Goal: Task Accomplishment & Management: Manage account settings

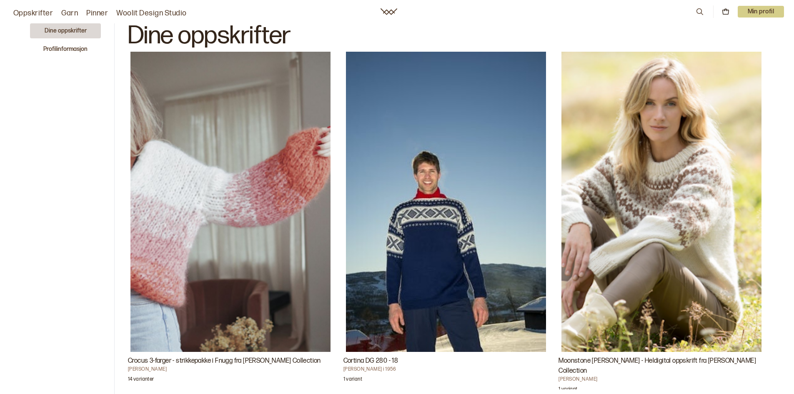
click at [758, 11] on p "Min profil" at bounding box center [760, 12] width 47 height 12
click at [738, 35] on span "Profil" at bounding box center [731, 34] width 15 height 8
click at [755, 10] on p "Min profil" at bounding box center [760, 12] width 47 height 12
click at [741, 52] on p "Logg ut" at bounding box center [750, 51] width 52 height 10
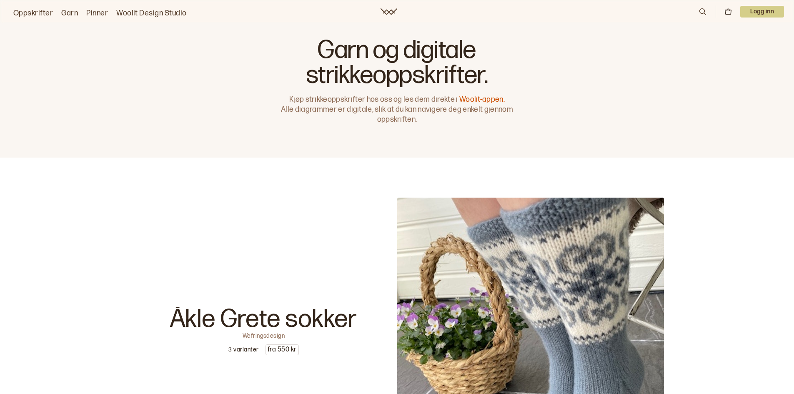
click at [760, 11] on p "Logg inn" at bounding box center [762, 12] width 44 height 12
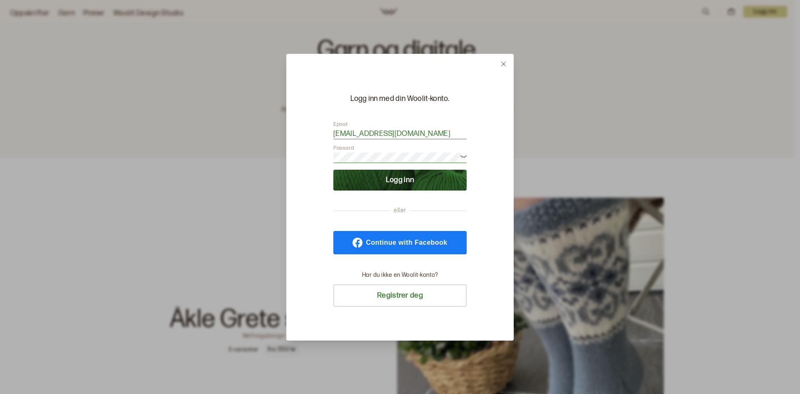
click at [449, 134] on input "[EMAIL_ADDRESS][DOMAIN_NAME]" at bounding box center [399, 134] width 133 height 10
drag, startPoint x: 449, startPoint y: 134, endPoint x: 258, endPoint y: 121, distance: 191.3
click at [259, 121] on div "Logg inn med din Woolit-konto. Epost [EMAIL_ADDRESS][DOMAIN_NAME] Passord Logg …" at bounding box center [400, 197] width 800 height 394
type input "[EMAIL_ADDRESS][DOMAIN_NAME]"
click at [272, 151] on div "Logg inn med din Woolit-konto. Epost aselto@broadpark.no Passord Logg inn eller…" at bounding box center [400, 197] width 800 height 394
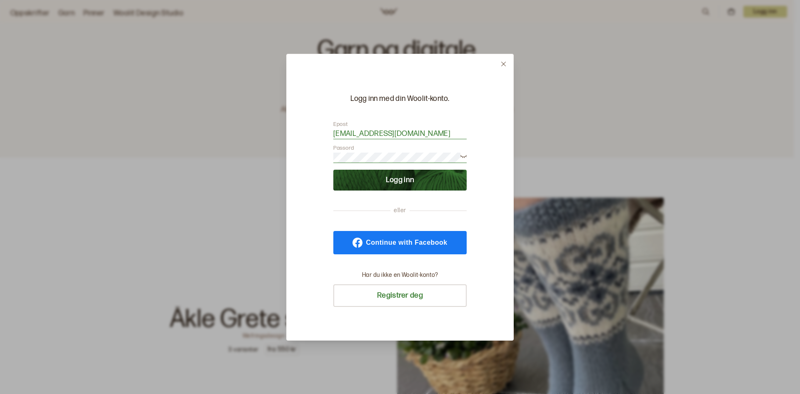
click at [333, 170] on button "Logg inn" at bounding box center [399, 180] width 133 height 21
click at [499, 211] on div "Logg inn med din Woolit-konto. Epost aselto@broadpark.no Passord eller Continue…" at bounding box center [399, 197] width 227 height 287
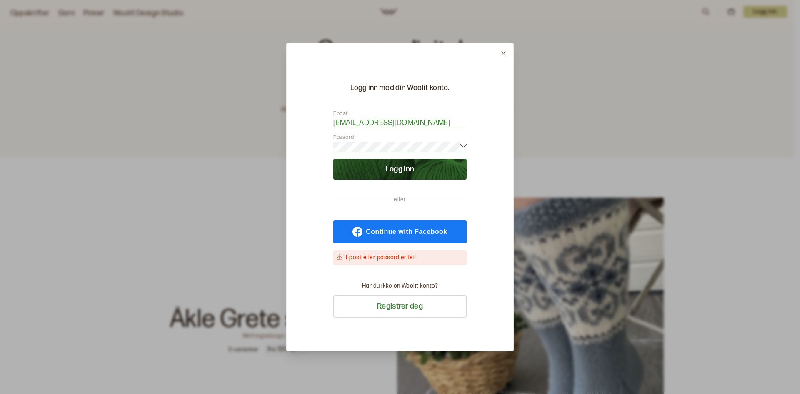
click at [462, 145] on icon at bounding box center [463, 145] width 6 height 6
click at [404, 171] on button "Logg inn" at bounding box center [399, 169] width 133 height 21
click at [244, 132] on div "Logg inn med din Woolit-konto. Epost aselto@broadpark.no Passord Logg inn eller…" at bounding box center [400, 197] width 800 height 394
click at [486, 199] on div "Logg inn med din Woolit-konto. Epost aselto@broadpark.no Passord Logg inn eller…" at bounding box center [399, 197] width 227 height 308
click at [475, 179] on div "Logg inn med din Woolit-konto. Epost aselto@broadpark.no Passord Logg inn eller…" at bounding box center [399, 197] width 227 height 308
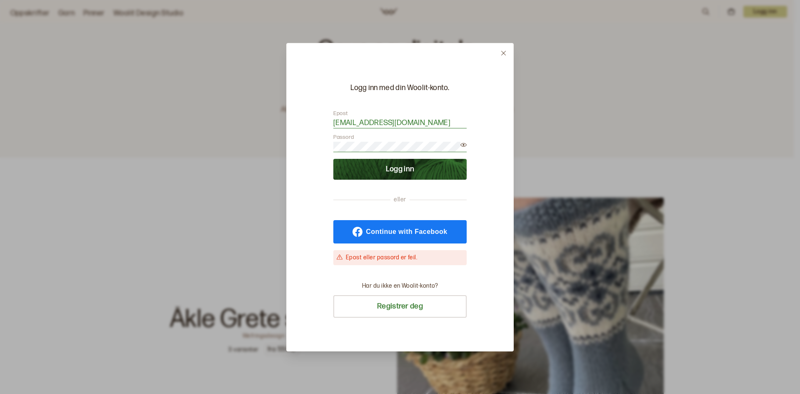
click at [489, 129] on div "Logg inn med din Woolit-konto. Epost aselto@broadpark.no Passord Logg inn eller…" at bounding box center [399, 197] width 227 height 308
click at [265, 127] on div "Logg inn med din Woolit-konto. Epost aselto@broadpark.no Passord Logg inn eller…" at bounding box center [400, 197] width 800 height 394
click at [333, 159] on button "Logg inn" at bounding box center [399, 169] width 133 height 21
click at [502, 52] on icon at bounding box center [503, 53] width 5 height 5
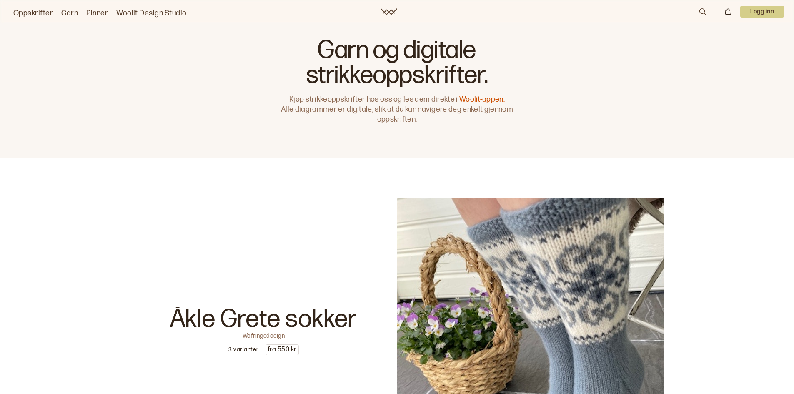
click at [196, 207] on div "Åkle Grete sokker Wefringsdesign 3 varianter fra 550 kr" at bounding box center [263, 330] width 267 height 267
click at [759, 11] on p "Logg inn" at bounding box center [762, 12] width 44 height 12
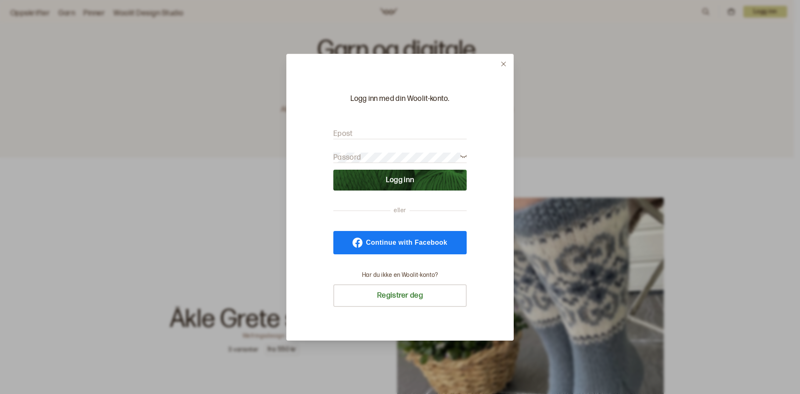
type input "[EMAIL_ADDRESS][DOMAIN_NAME]"
drag, startPoint x: 440, startPoint y: 132, endPoint x: 232, endPoint y: 125, distance: 208.0
click at [232, 125] on div "Logg inn med din Woolit-konto. Epost [EMAIL_ADDRESS][DOMAIN_NAME] Passord Logg …" at bounding box center [400, 197] width 800 height 394
click at [482, 201] on div "Logg inn med din Woolit-konto. Epost [EMAIL_ADDRESS][DOMAIN_NAME] Passord Logg …" at bounding box center [399, 197] width 227 height 287
click at [412, 180] on button "Logg inn" at bounding box center [399, 180] width 133 height 21
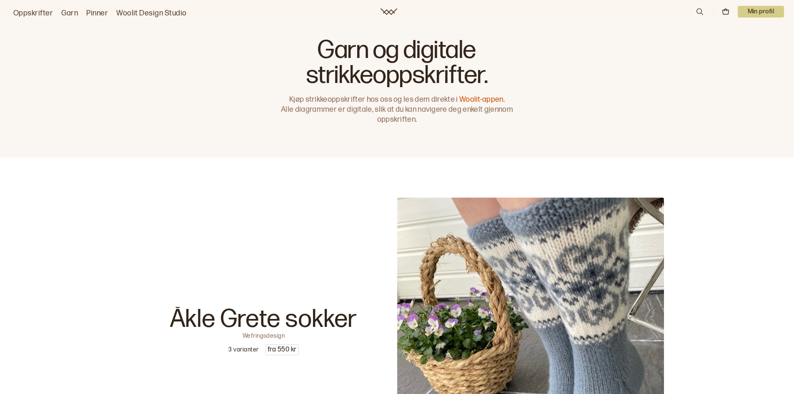
click at [765, 9] on p "Min profil" at bounding box center [760, 12] width 47 height 12
click at [742, 36] on div "Profil" at bounding box center [750, 33] width 66 height 17
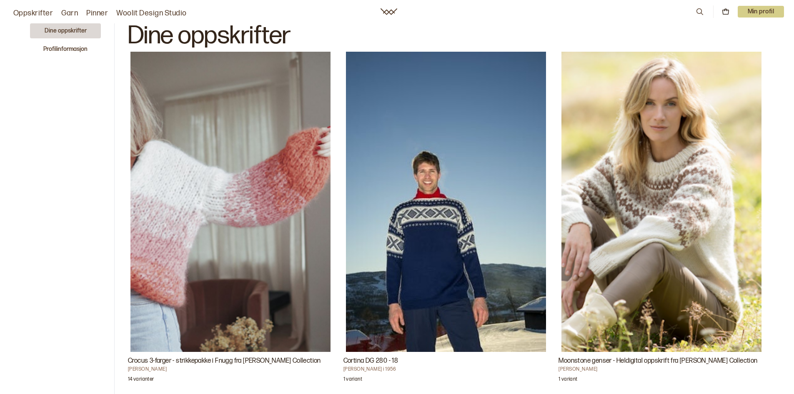
click at [760, 11] on p "Min profil" at bounding box center [760, 12] width 47 height 12
click at [737, 31] on span "Profil" at bounding box center [731, 34] width 15 height 8
click at [80, 50] on button "Profilinformasjon" at bounding box center [65, 49] width 71 height 15
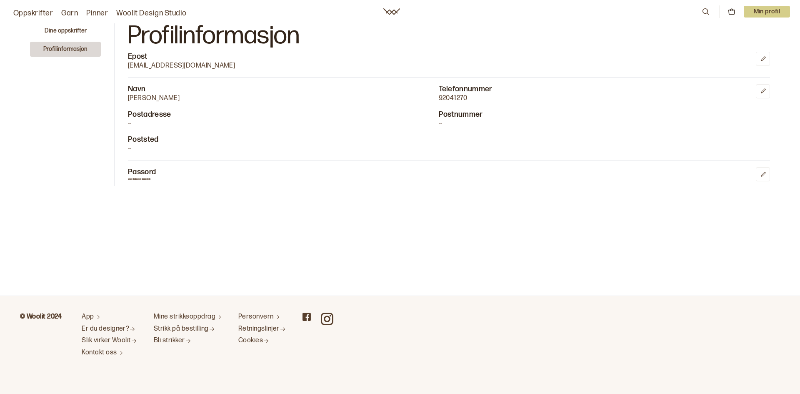
click at [241, 215] on main "**********" at bounding box center [400, 147] width 800 height 295
click at [71, 50] on button "Profilinformasjon" at bounding box center [65, 49] width 71 height 15
click at [72, 28] on button "Dine oppskrifter" at bounding box center [65, 30] width 71 height 15
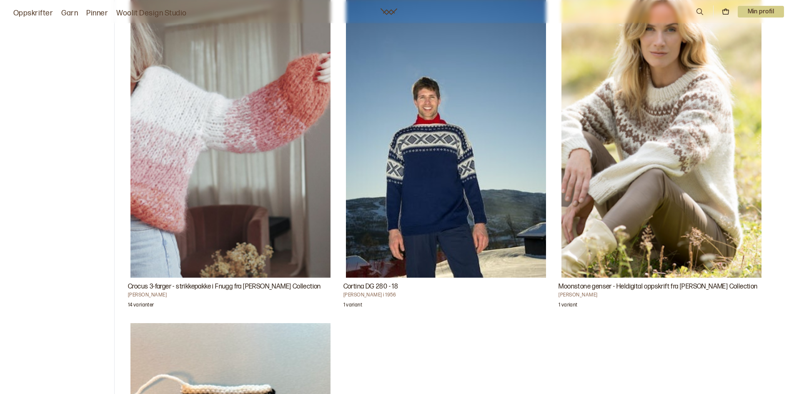
scroll to position [292, 0]
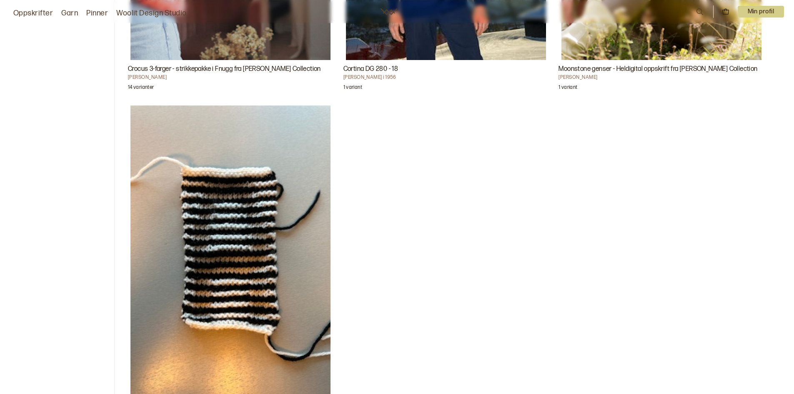
click at [762, 11] on p "Min profil" at bounding box center [760, 12] width 47 height 12
click at [736, 31] on span "Profil" at bounding box center [731, 34] width 15 height 8
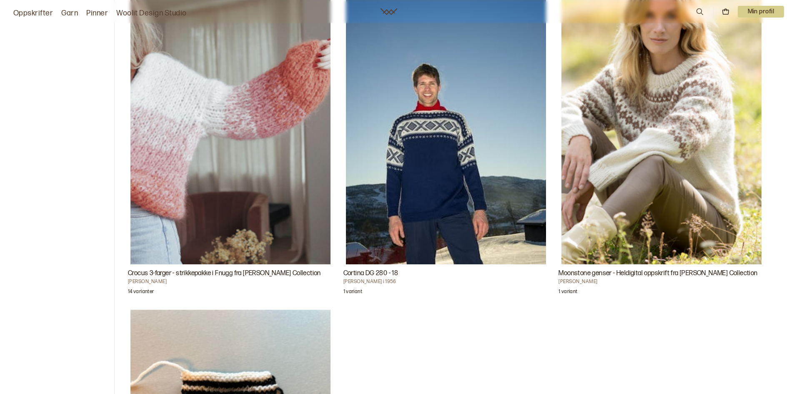
scroll to position [0, 0]
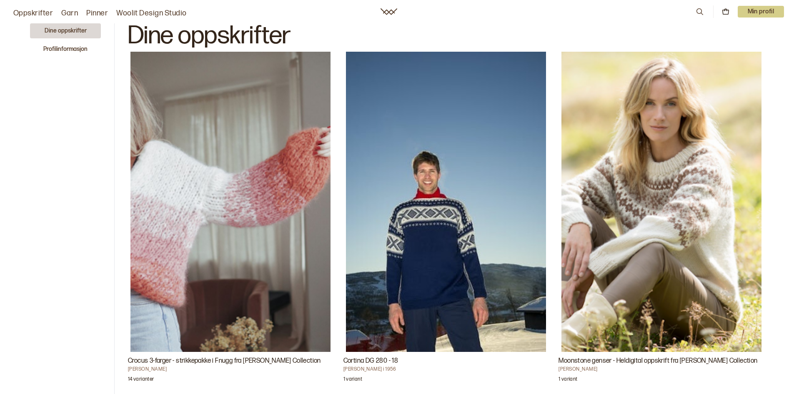
click at [30, 11] on link "Oppskrifter" at bounding box center [33, 13] width 40 height 12
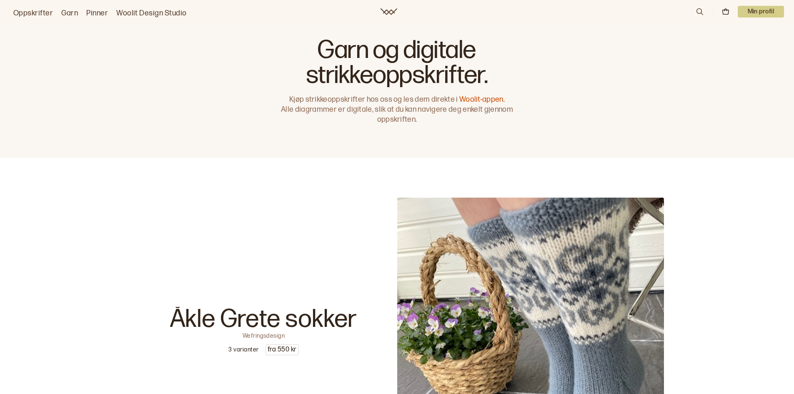
click at [74, 11] on link "Garn" at bounding box center [69, 13] width 17 height 12
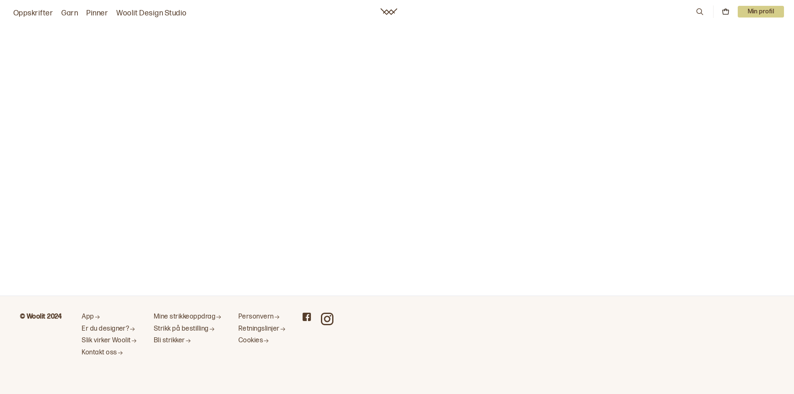
click at [96, 13] on link "Pinner" at bounding box center [97, 13] width 22 height 12
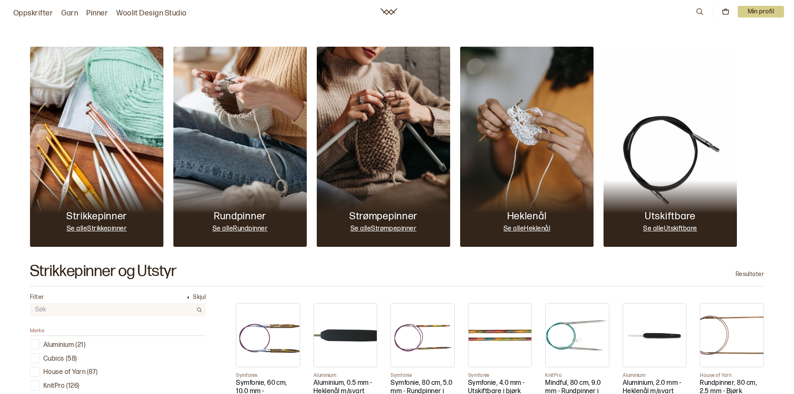
click at [767, 12] on p "Min profil" at bounding box center [760, 12] width 47 height 12
click at [739, 35] on span "Profil" at bounding box center [731, 34] width 15 height 8
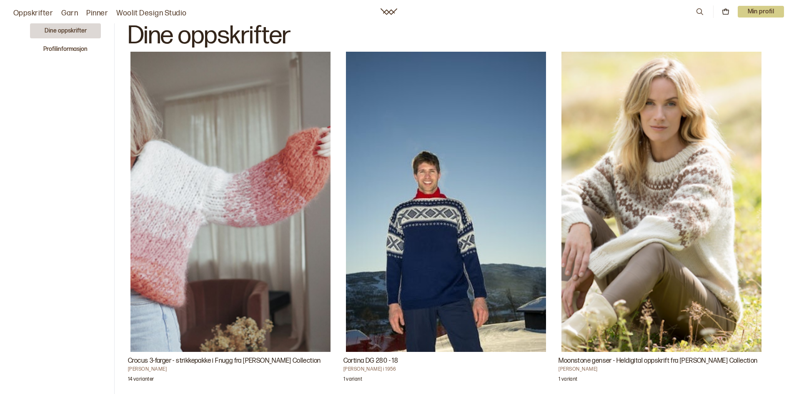
click at [768, 10] on p "Min profil" at bounding box center [760, 12] width 47 height 12
click at [739, 52] on p "Logg ut" at bounding box center [750, 51] width 52 height 10
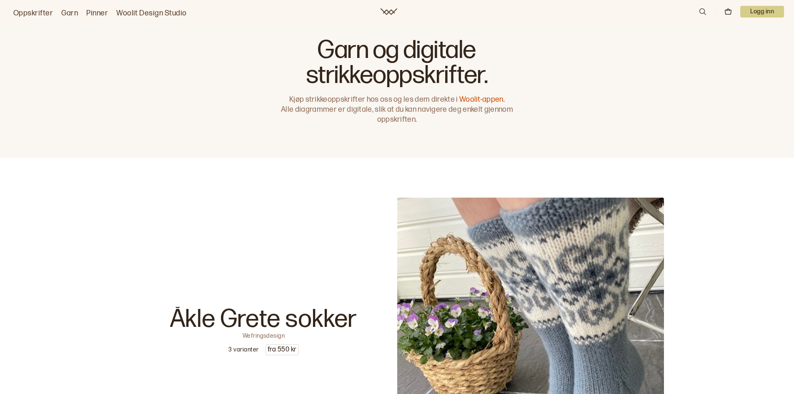
click at [753, 10] on p "Logg inn" at bounding box center [762, 12] width 44 height 12
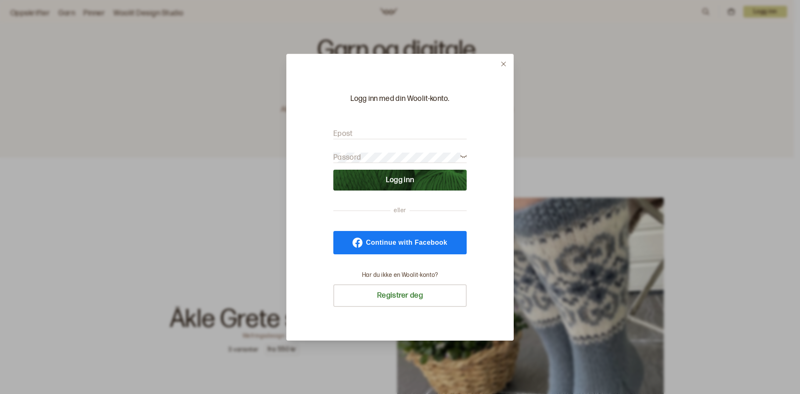
type input "[EMAIL_ADDRESS][DOMAIN_NAME]"
click at [409, 182] on button "Logg inn" at bounding box center [399, 180] width 133 height 21
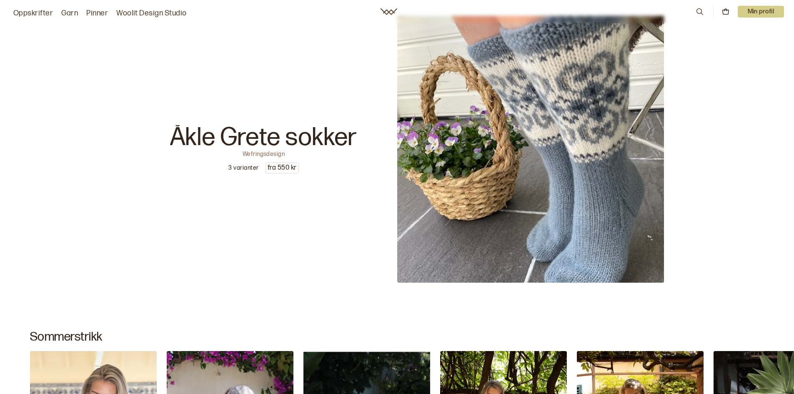
scroll to position [83, 0]
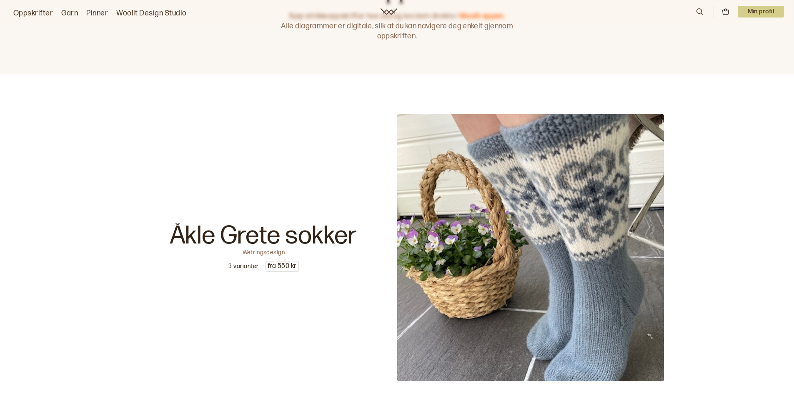
click at [756, 11] on p "Min profil" at bounding box center [760, 12] width 47 height 12
click at [741, 32] on div "Profil" at bounding box center [750, 33] width 66 height 17
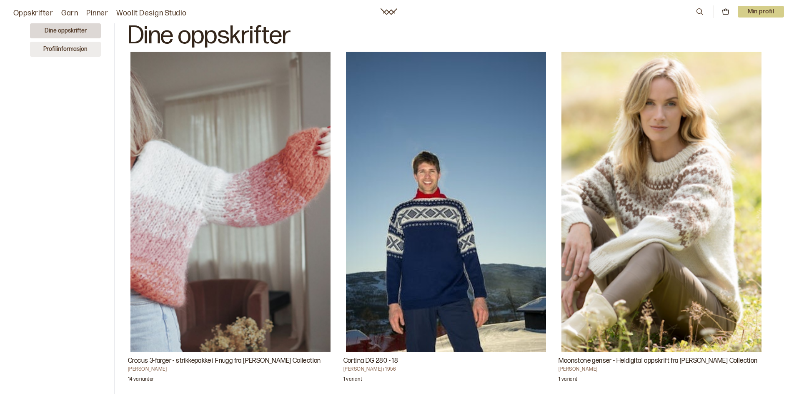
click at [71, 48] on button "Profilinformasjon" at bounding box center [65, 49] width 71 height 15
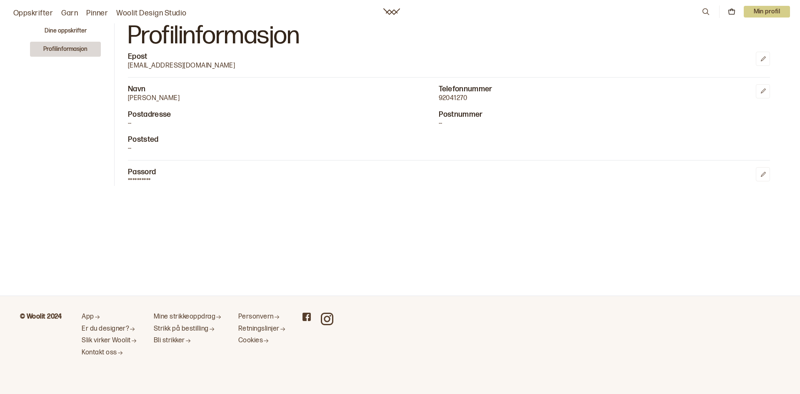
click at [142, 176] on p "Passord" at bounding box center [142, 172] width 28 height 10
click at [115, 351] on link "Kontakt oss" at bounding box center [109, 352] width 55 height 9
click at [354, 245] on main "**********" at bounding box center [400, 147] width 800 height 295
click at [761, 12] on p "Min profil" at bounding box center [767, 12] width 47 height 12
click at [742, 49] on p "Logg ut" at bounding box center [756, 51] width 52 height 10
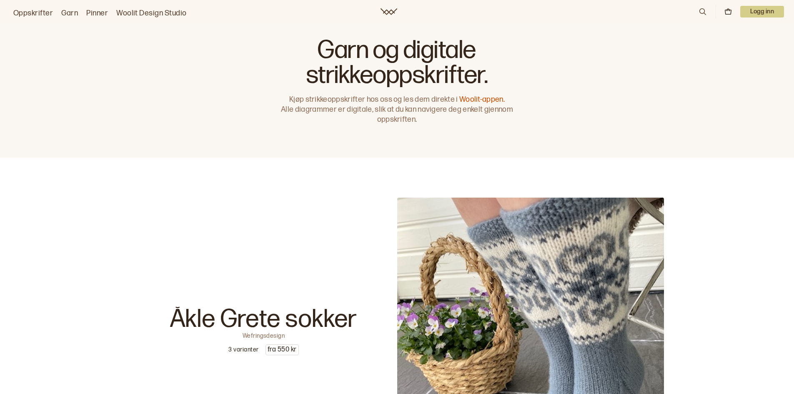
click at [757, 10] on p "Logg inn" at bounding box center [762, 12] width 44 height 12
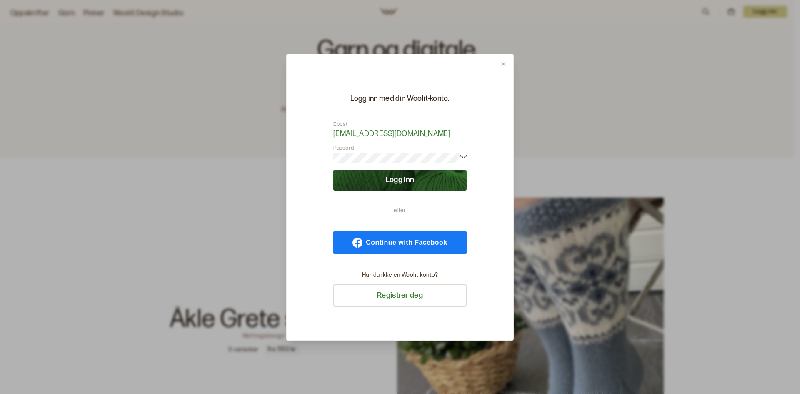
click at [452, 132] on input "[EMAIL_ADDRESS][DOMAIN_NAME]" at bounding box center [399, 134] width 133 height 10
drag, startPoint x: 452, startPoint y: 132, endPoint x: 281, endPoint y: 126, distance: 170.5
click at [281, 126] on div "Logg inn med din Woolit-konto. Epost [EMAIL_ADDRESS][DOMAIN_NAME] Passord Logg …" at bounding box center [400, 197] width 800 height 394
type input "[EMAIL_ADDRESS][DOMAIN_NAME]"
click at [405, 180] on button "Logg inn" at bounding box center [399, 180] width 133 height 21
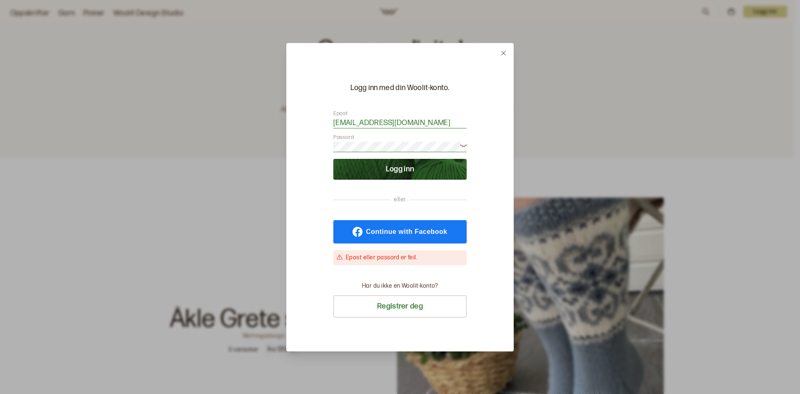
click at [397, 291] on div "Har du ikke en Woolit-konto? Registrer deg" at bounding box center [399, 300] width 133 height 36
click at [504, 50] on icon at bounding box center [503, 53] width 6 height 6
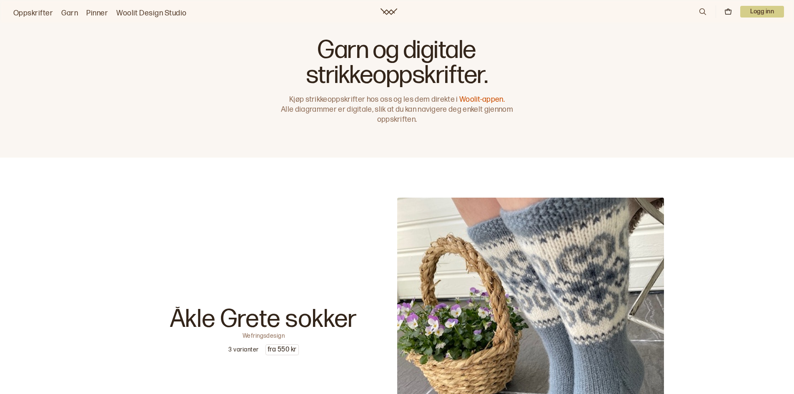
click at [164, 10] on link "Woolit Design Studio" at bounding box center [151, 13] width 70 height 12
